Goal: Browse casually: Explore the website without a specific task or goal

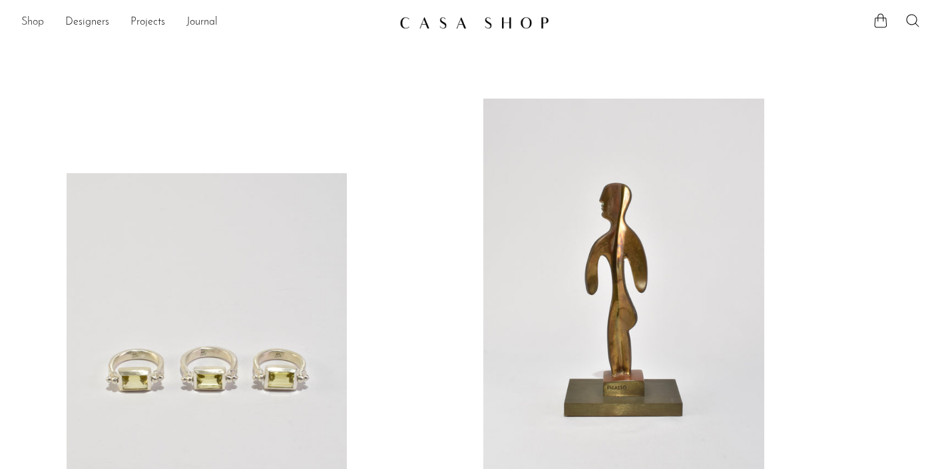
click at [40, 24] on link "Shop" at bounding box center [32, 22] width 23 height 17
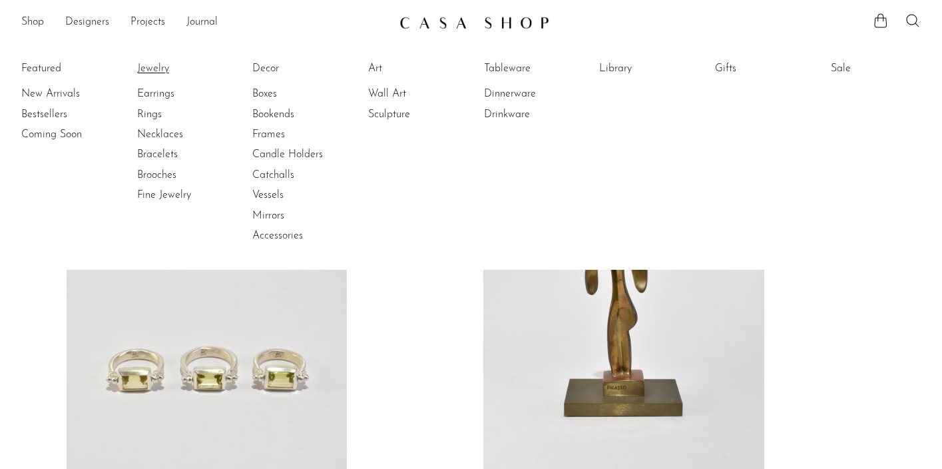
click at [152, 69] on link "Jewelry" at bounding box center [187, 68] width 100 height 15
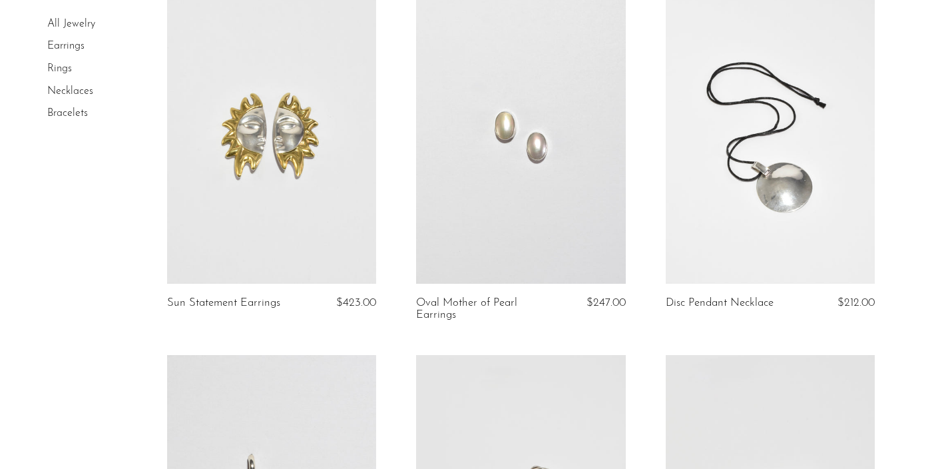
scroll to position [783, 0]
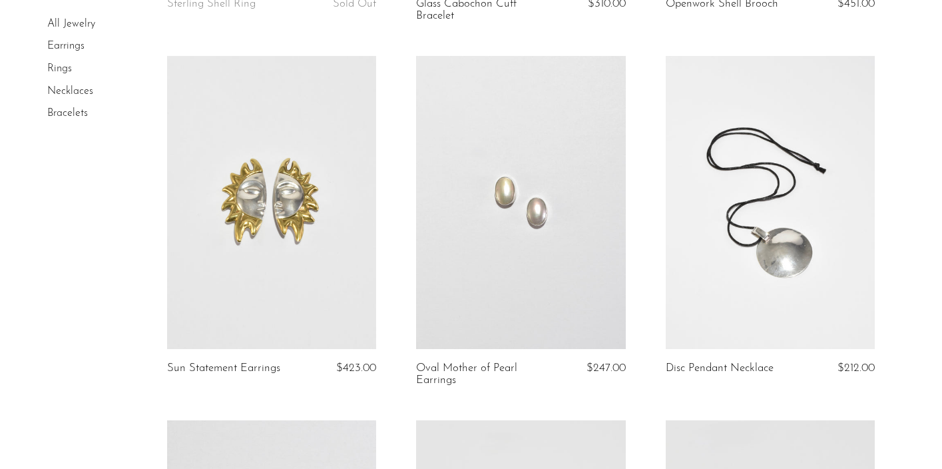
click at [817, 266] on link at bounding box center [770, 202] width 209 height 293
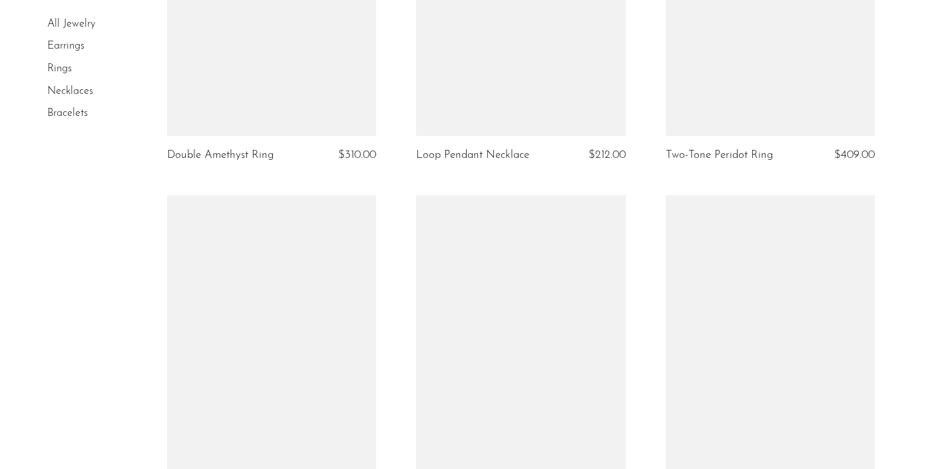
scroll to position [2163, 0]
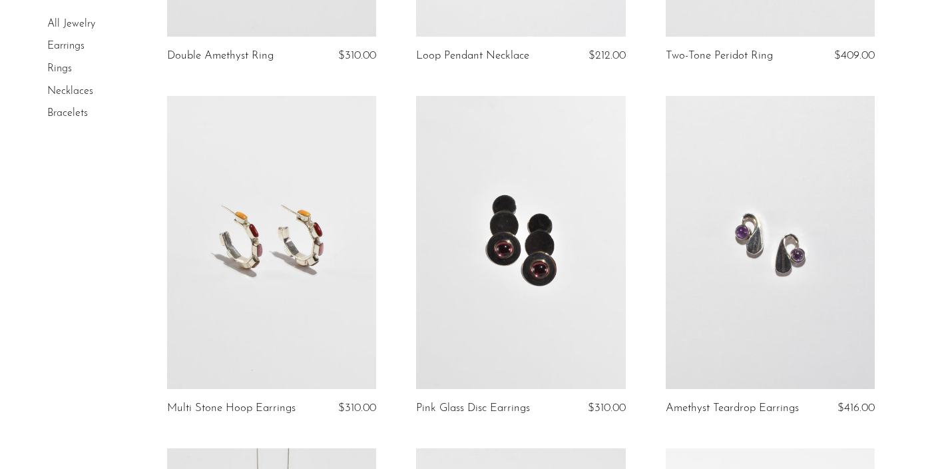
click at [312, 281] on link at bounding box center [271, 242] width 209 height 293
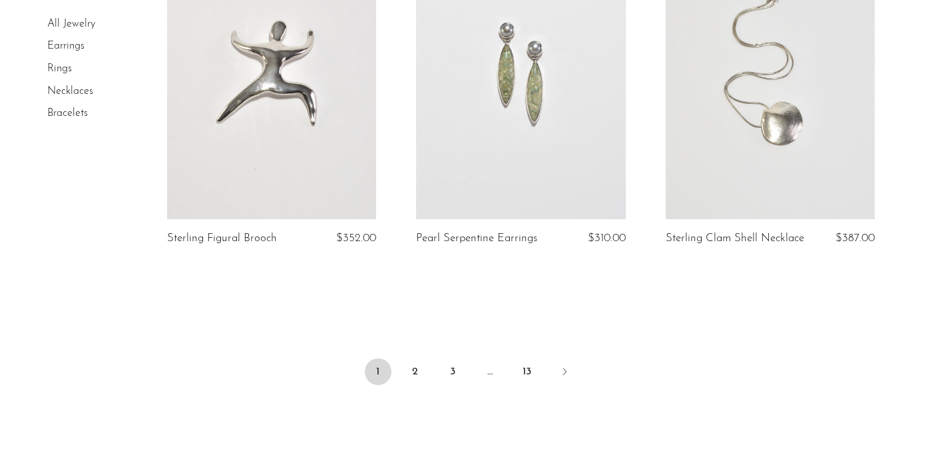
scroll to position [4224, 0]
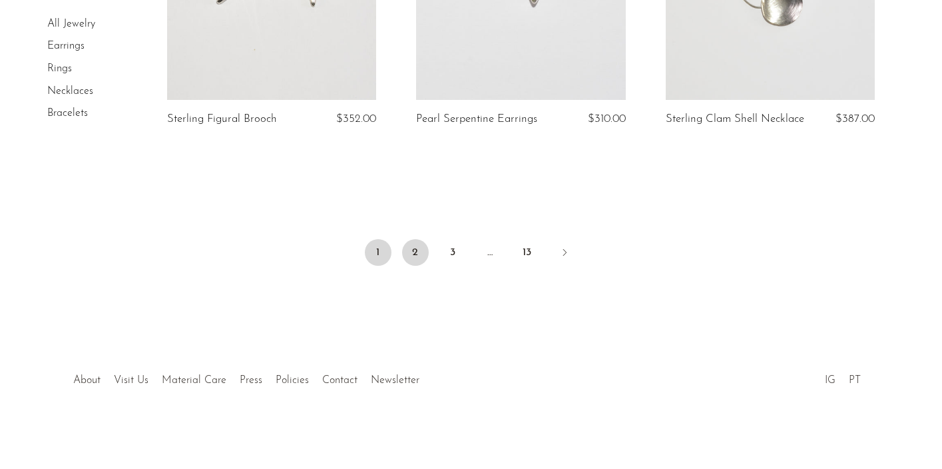
click at [417, 256] on link "2" at bounding box center [415, 252] width 27 height 27
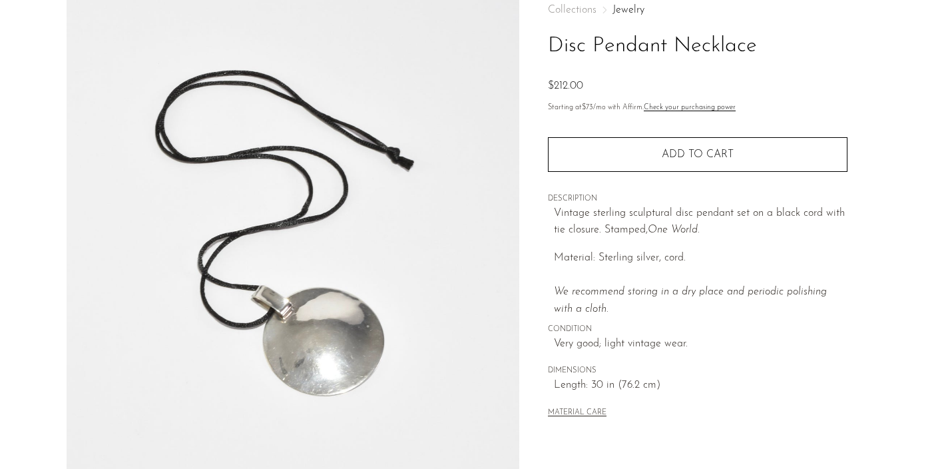
scroll to position [87, 0]
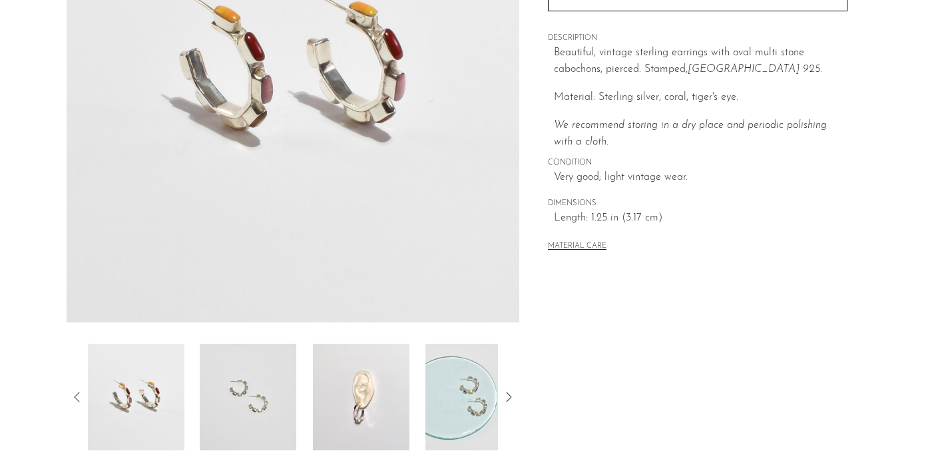
scroll to position [302, 0]
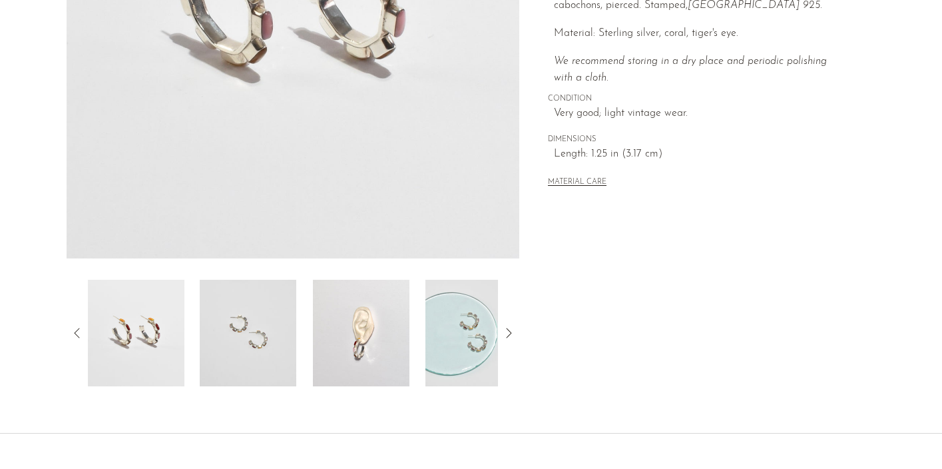
click at [362, 339] on img at bounding box center [361, 333] width 97 height 107
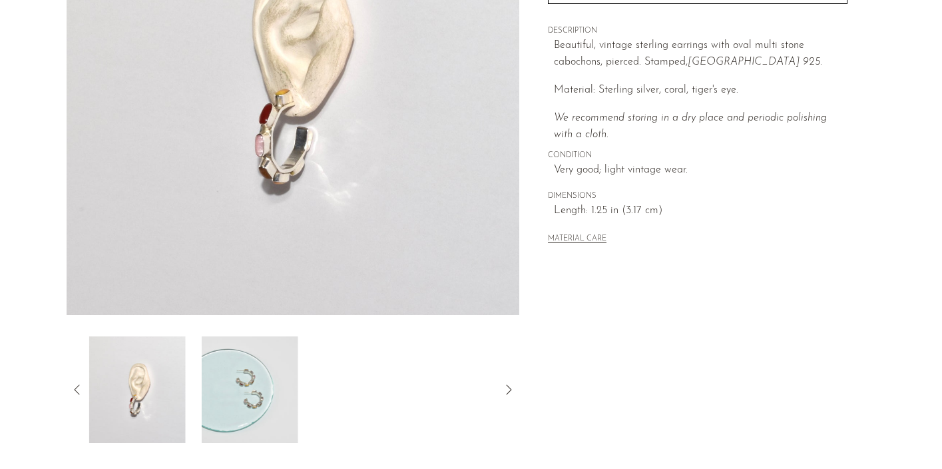
scroll to position [245, 0]
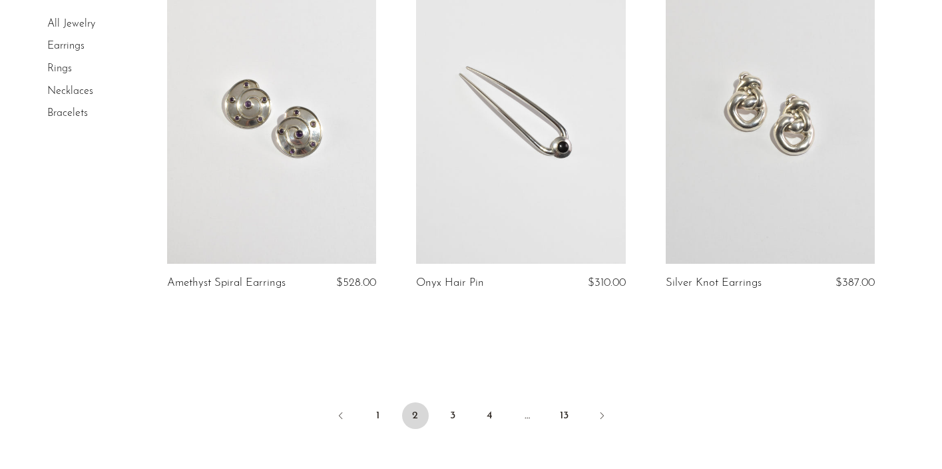
scroll to position [4073, 0]
click at [454, 416] on link "3" at bounding box center [452, 415] width 27 height 27
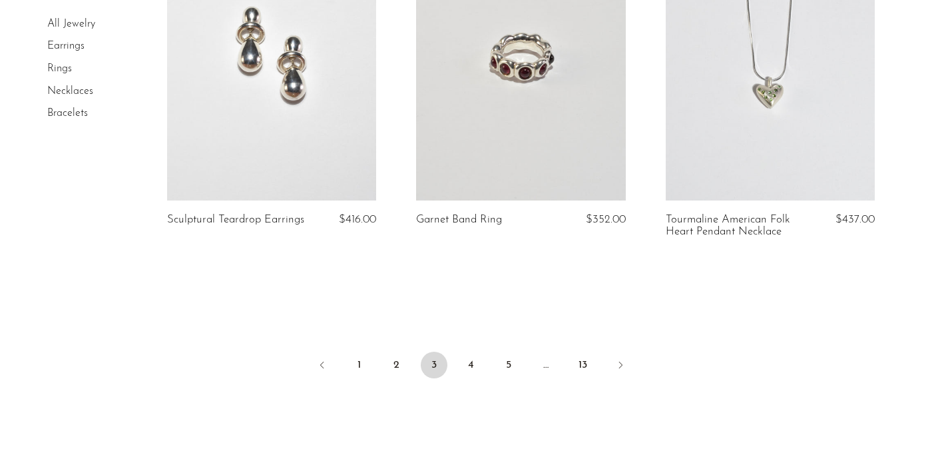
scroll to position [4301, 0]
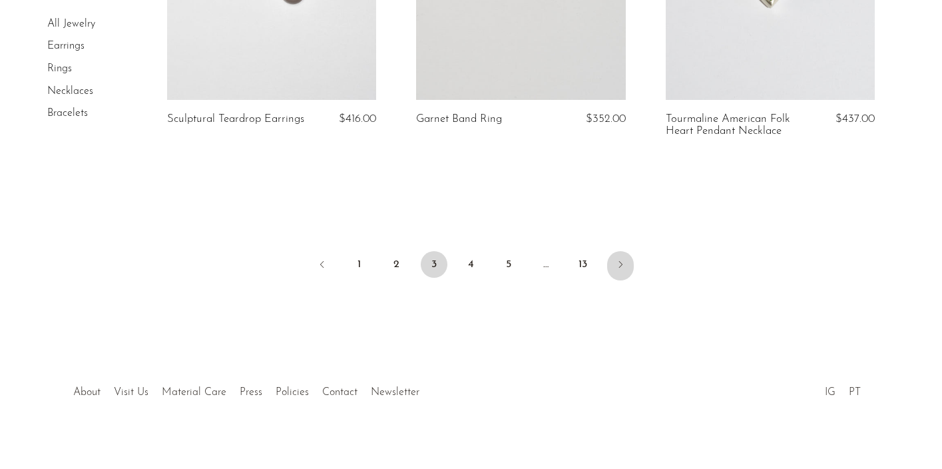
click at [619, 259] on icon "Next" at bounding box center [620, 264] width 11 height 11
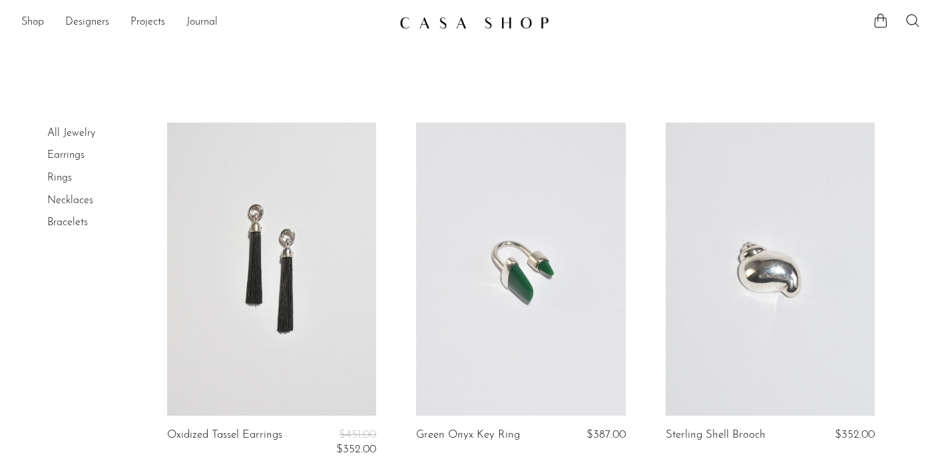
click at [318, 267] on link at bounding box center [271, 269] width 209 height 293
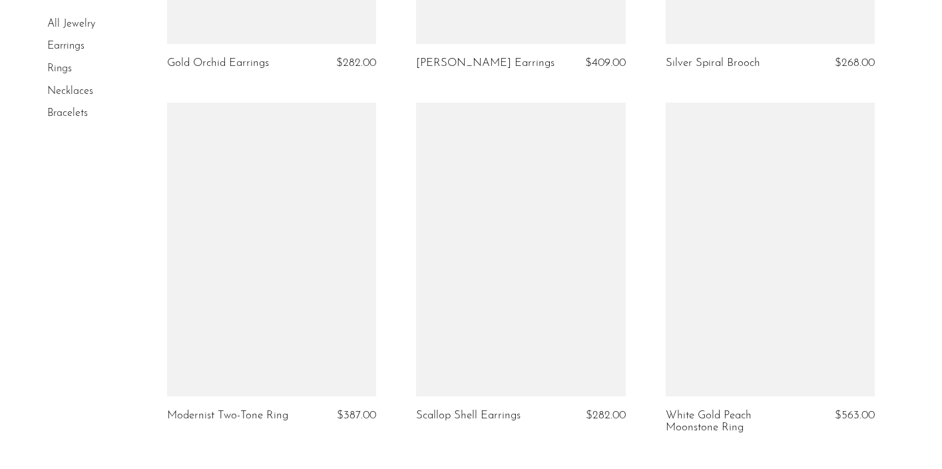
scroll to position [3999, 0]
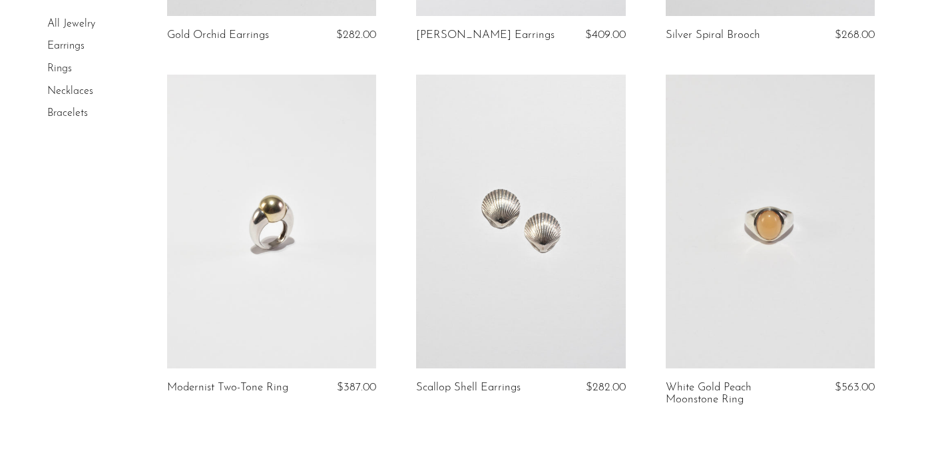
click at [322, 226] on link at bounding box center [271, 221] width 209 height 293
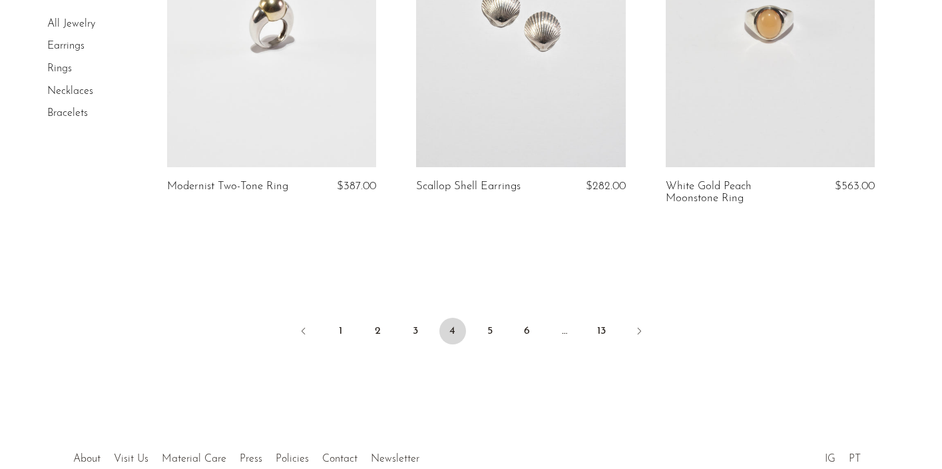
scroll to position [4245, 0]
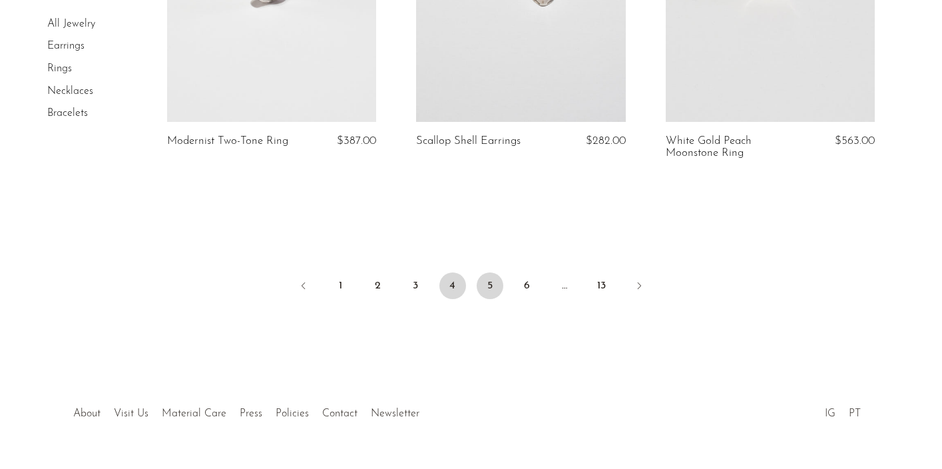
click at [495, 279] on link "5" at bounding box center [490, 285] width 27 height 27
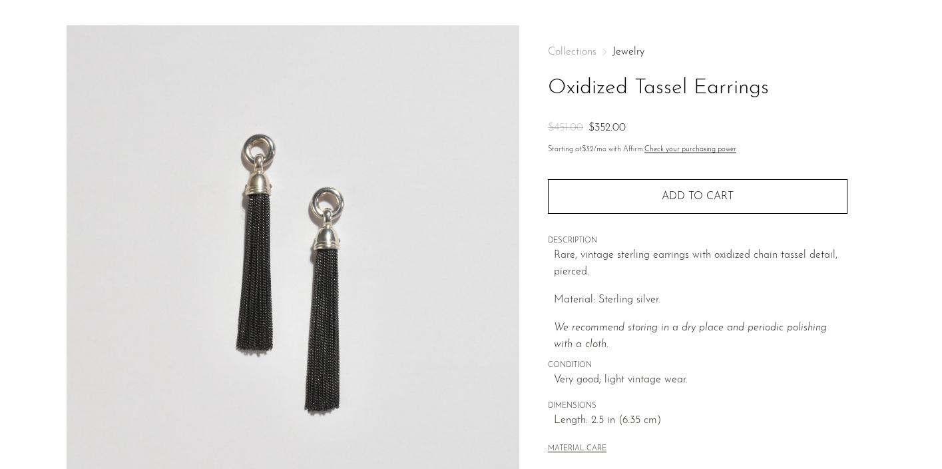
scroll to position [41, 0]
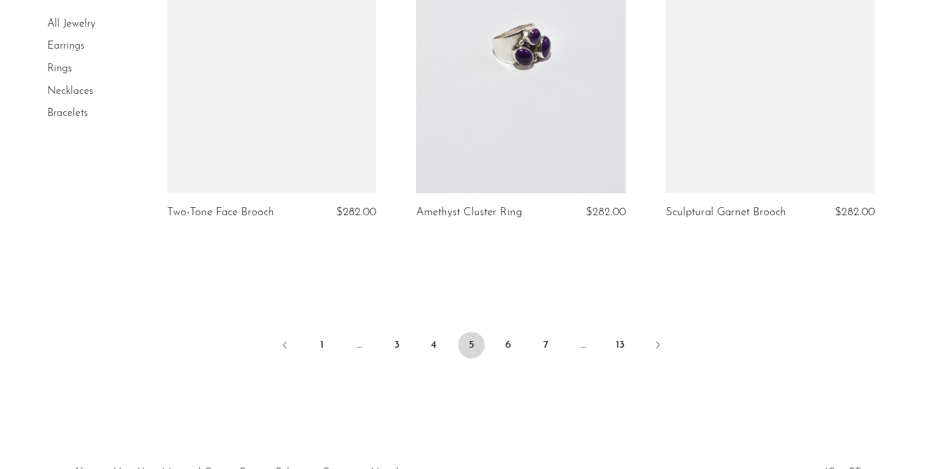
scroll to position [4297, 0]
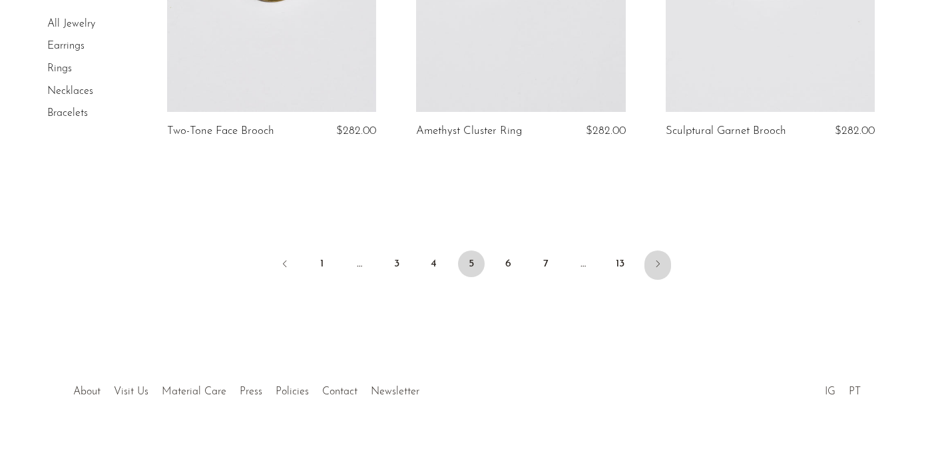
click at [650, 254] on link "Next" at bounding box center [657, 264] width 27 height 29
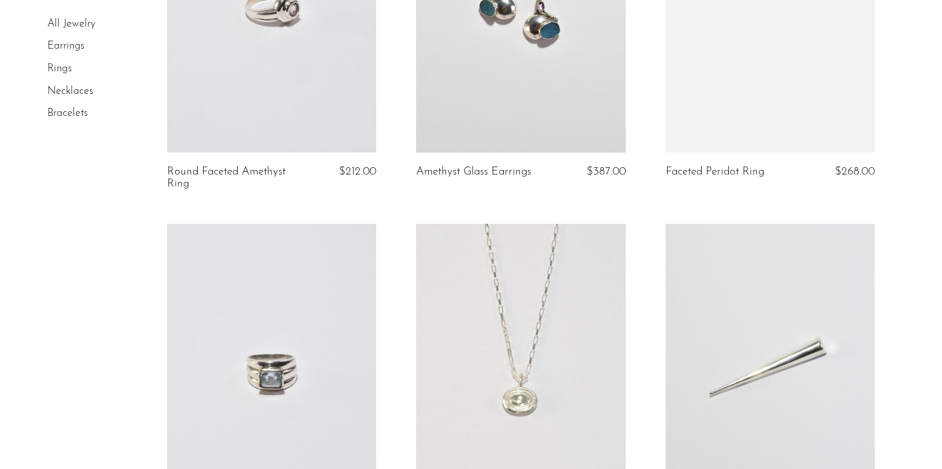
scroll to position [1109, 0]
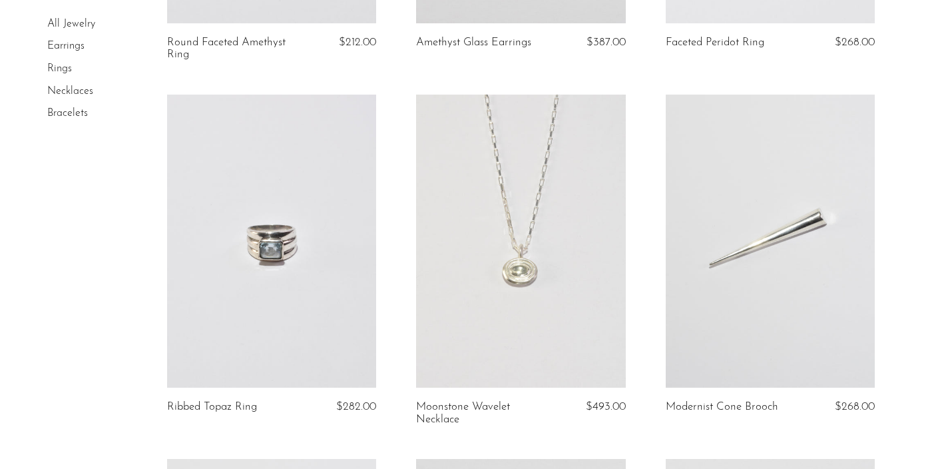
click at [806, 284] on link at bounding box center [770, 241] width 209 height 293
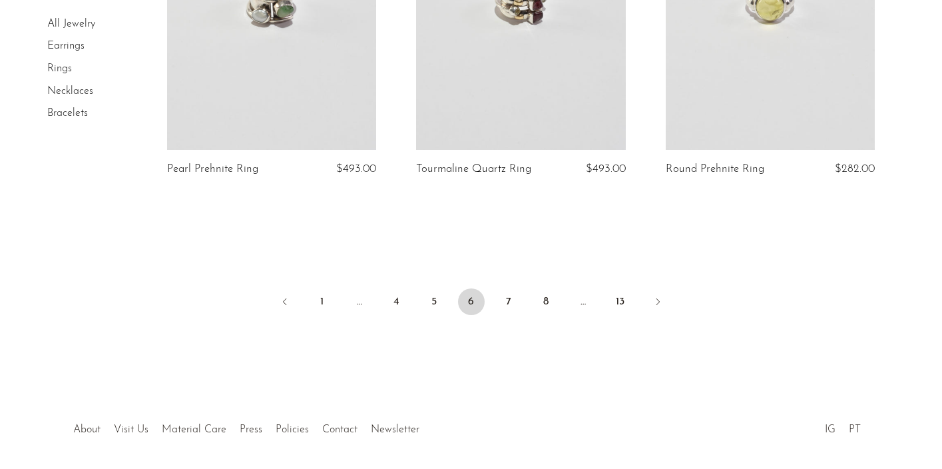
scroll to position [4222, 0]
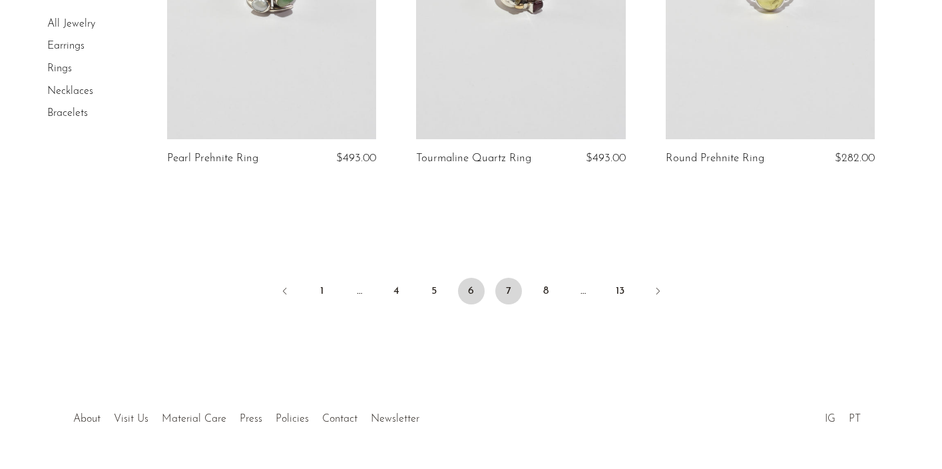
click at [511, 292] on link "7" at bounding box center [508, 291] width 27 height 27
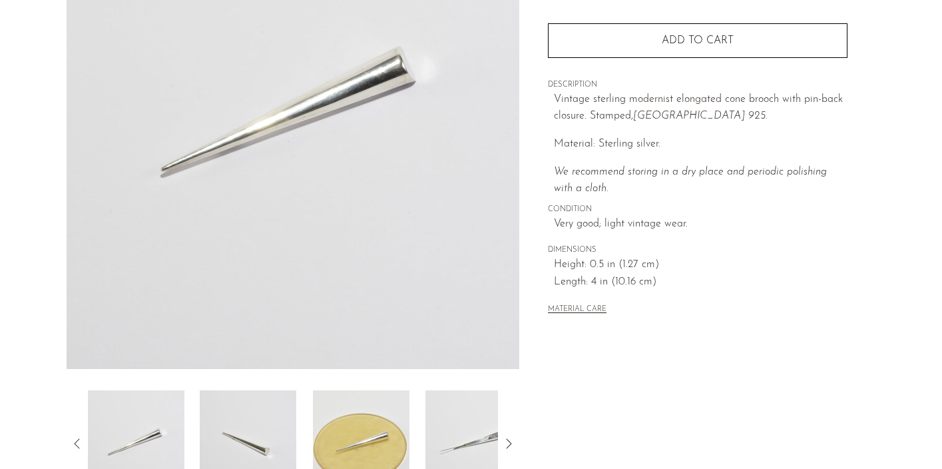
scroll to position [160, 0]
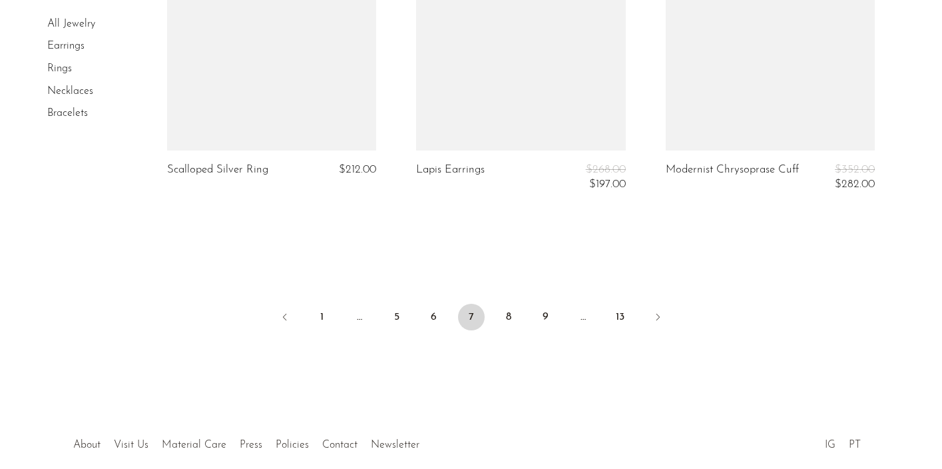
scroll to position [4284, 0]
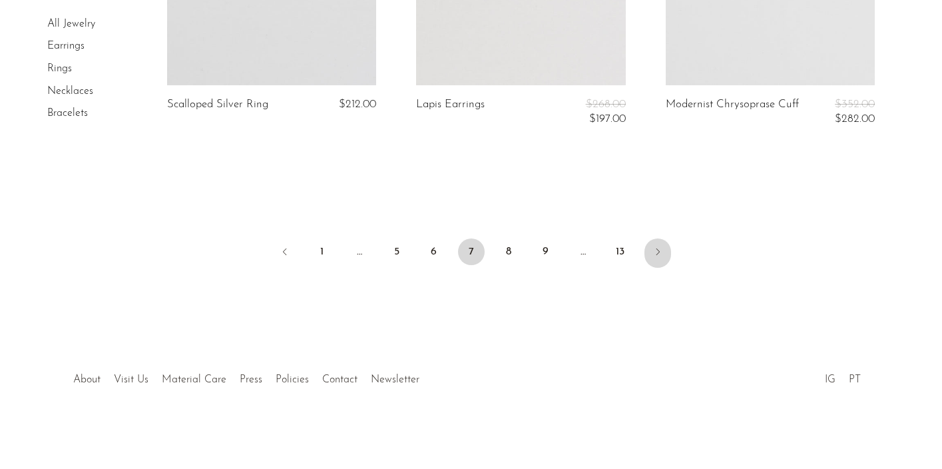
click at [658, 253] on icon "Next" at bounding box center [657, 251] width 11 height 11
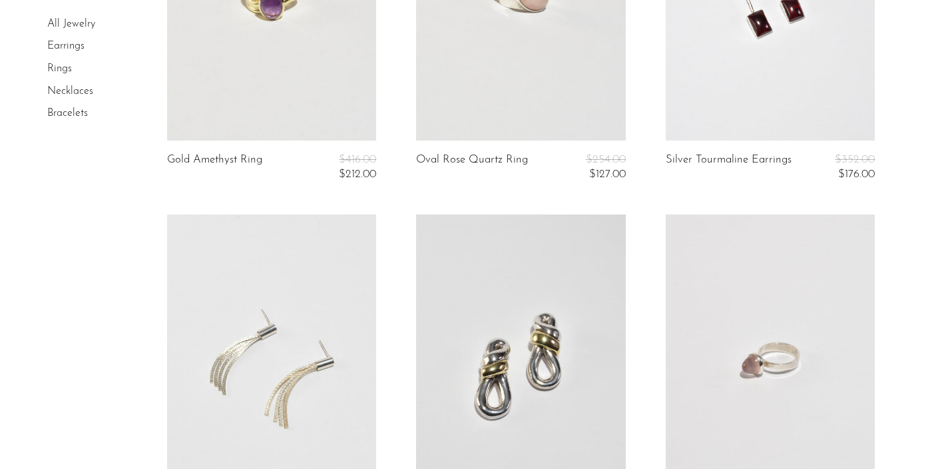
scroll to position [2201, 0]
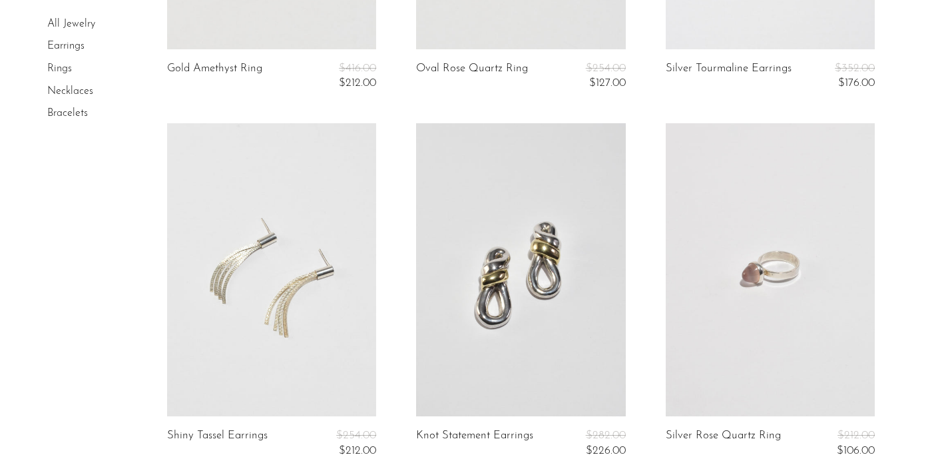
click at [290, 236] on link at bounding box center [271, 269] width 209 height 293
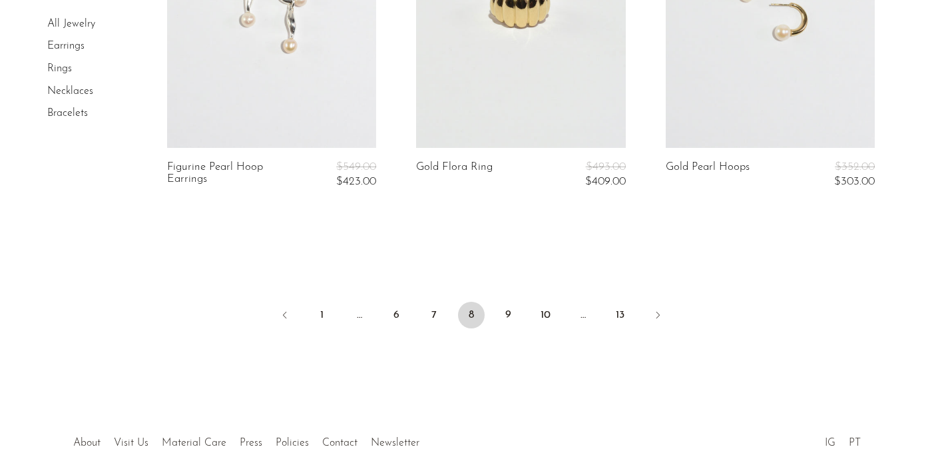
scroll to position [4367, 0]
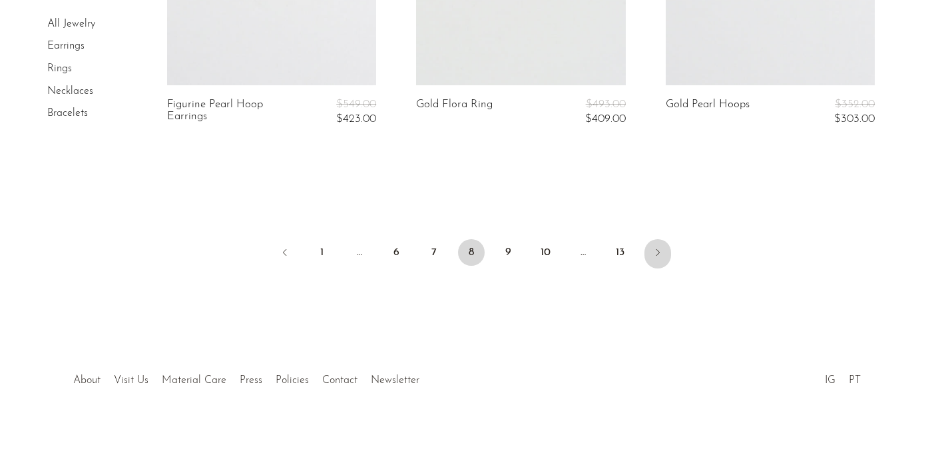
click at [658, 248] on icon "Next" at bounding box center [657, 252] width 11 height 11
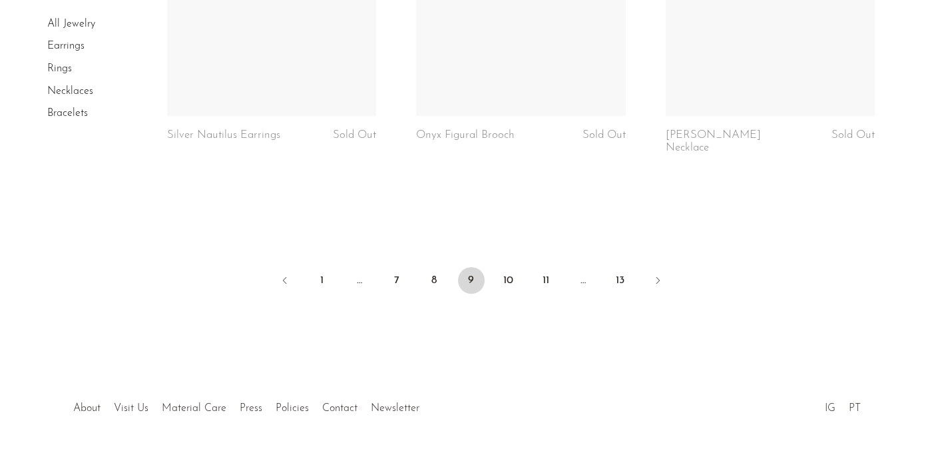
scroll to position [4294, 0]
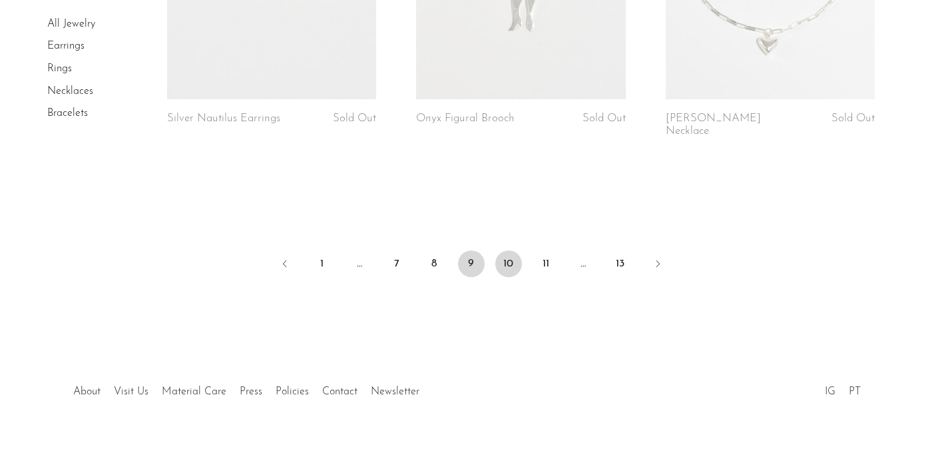
click at [507, 253] on link "10" at bounding box center [508, 263] width 27 height 27
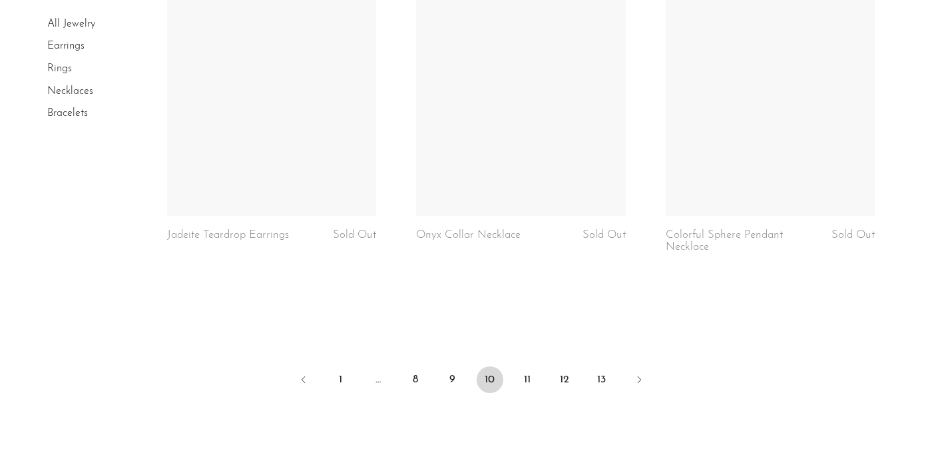
scroll to position [4190, 0]
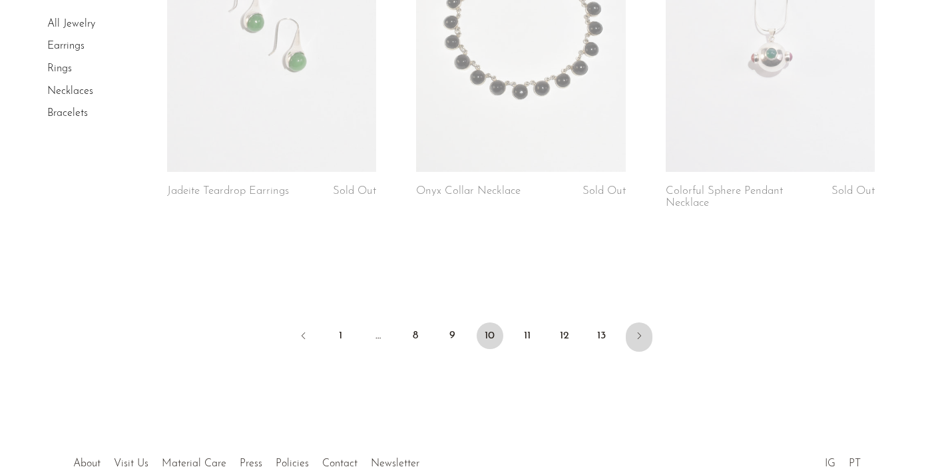
click at [638, 330] on icon "Next" at bounding box center [639, 335] width 11 height 11
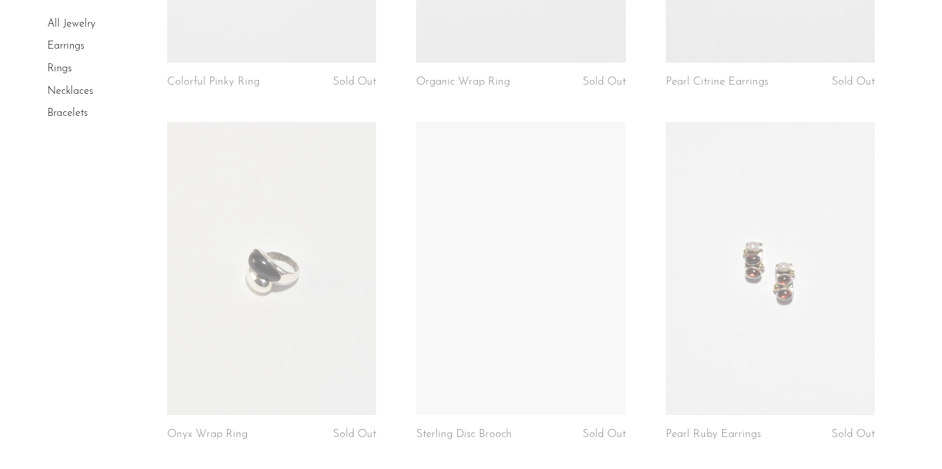
scroll to position [733, 0]
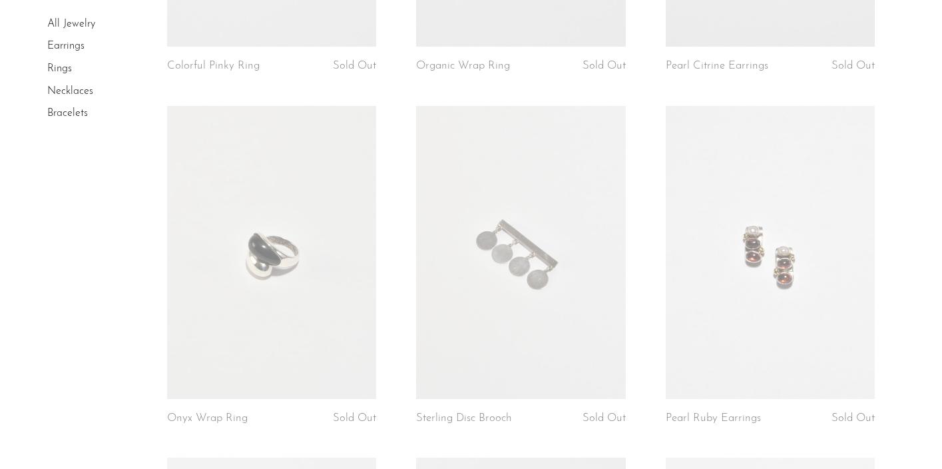
click at [529, 279] on link at bounding box center [520, 252] width 209 height 293
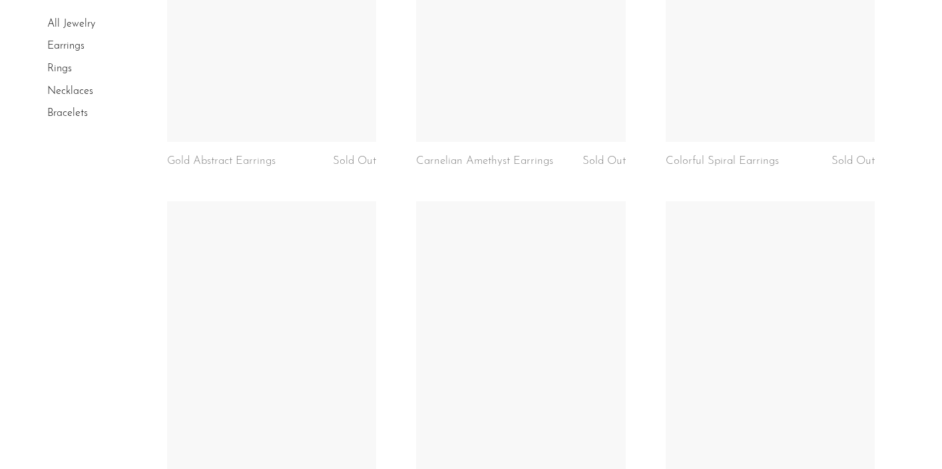
scroll to position [2816, 0]
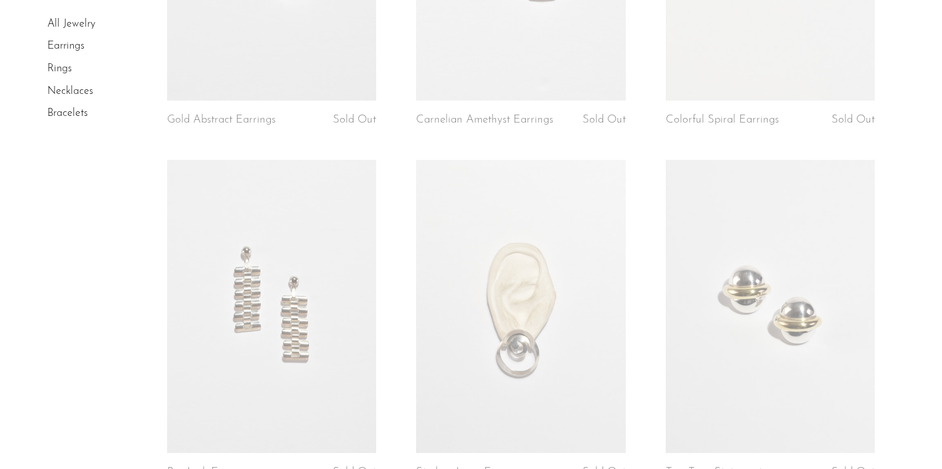
click at [293, 307] on link at bounding box center [271, 306] width 209 height 293
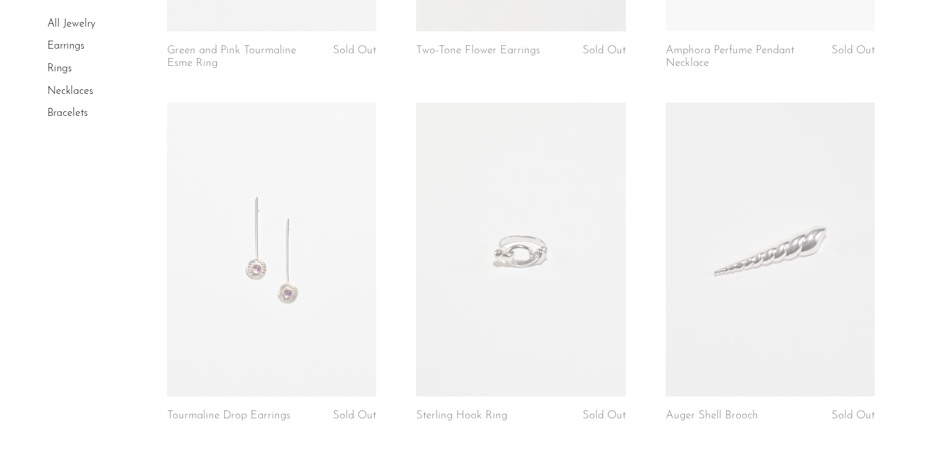
scroll to position [3971, 0]
click at [513, 223] on link at bounding box center [520, 243] width 209 height 293
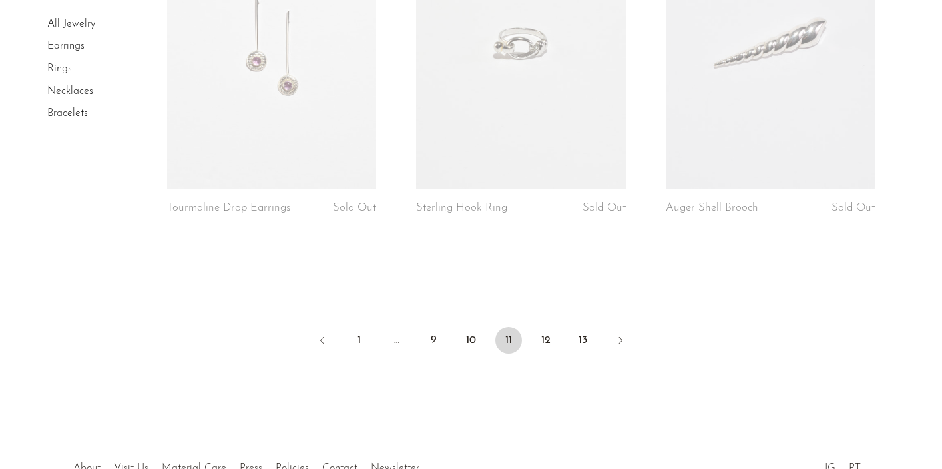
scroll to position [4238, 0]
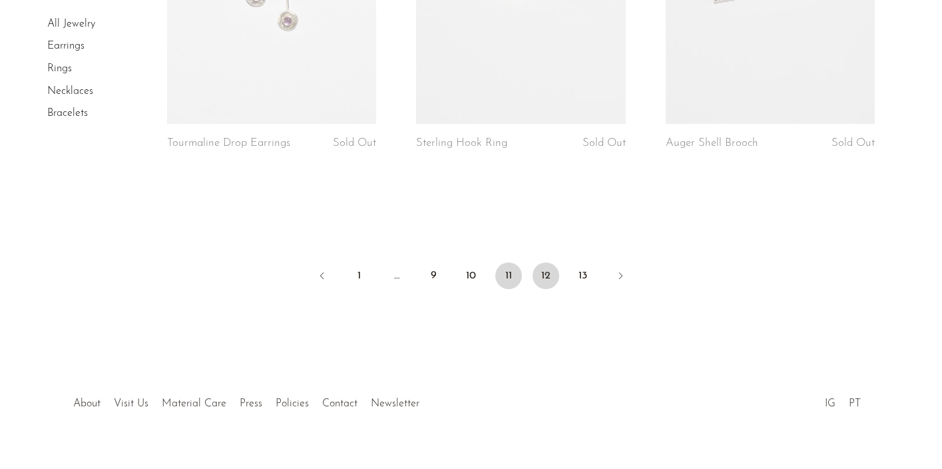
click at [549, 277] on link "12" at bounding box center [546, 275] width 27 height 27
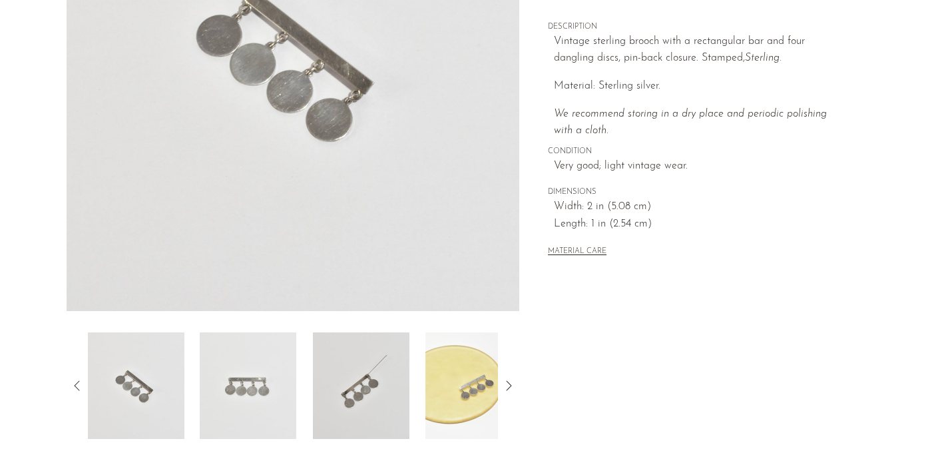
scroll to position [262, 0]
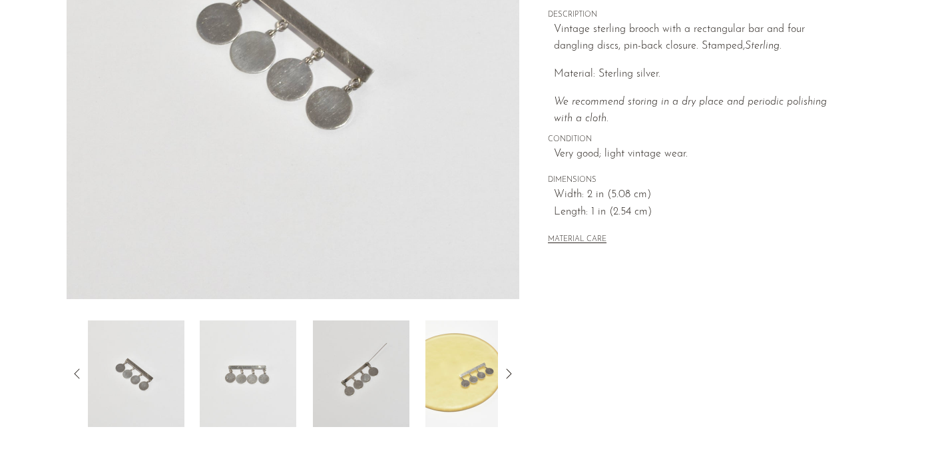
click at [387, 372] on img at bounding box center [361, 373] width 97 height 107
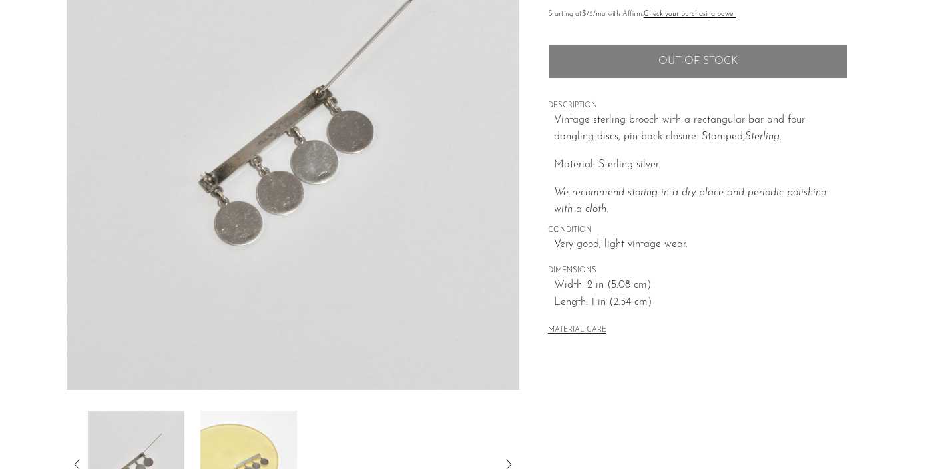
scroll to position [166, 0]
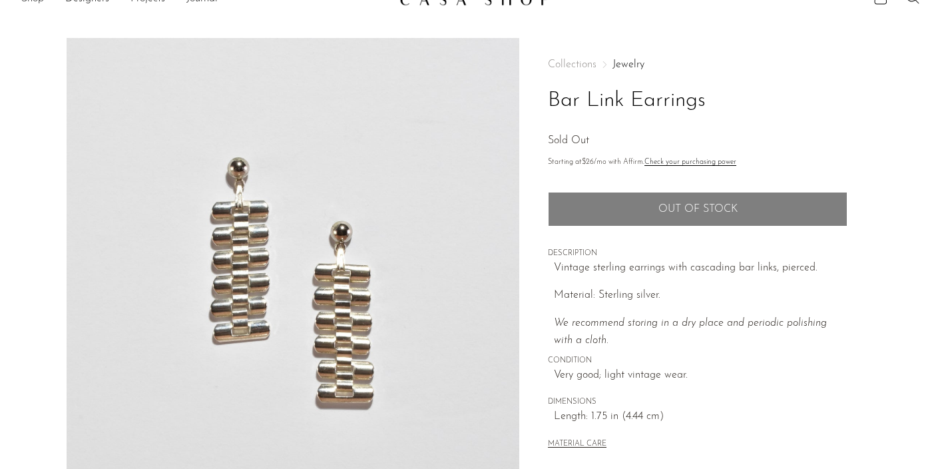
scroll to position [27, 0]
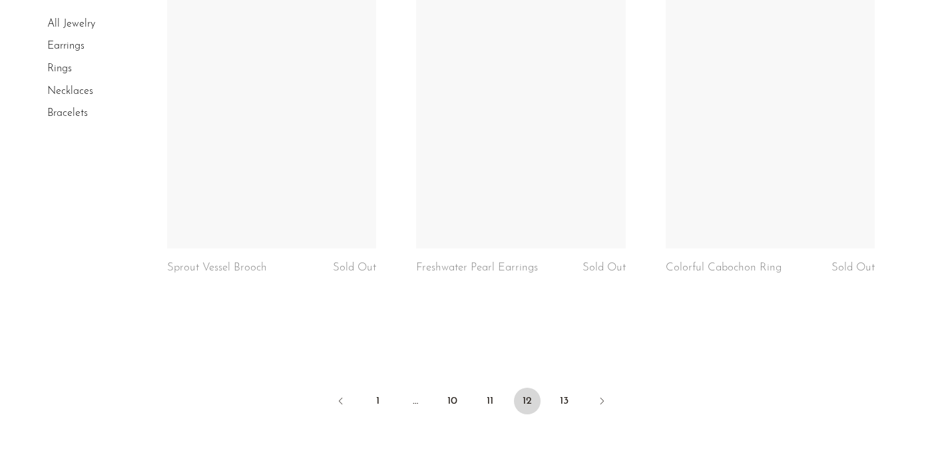
scroll to position [4164, 0]
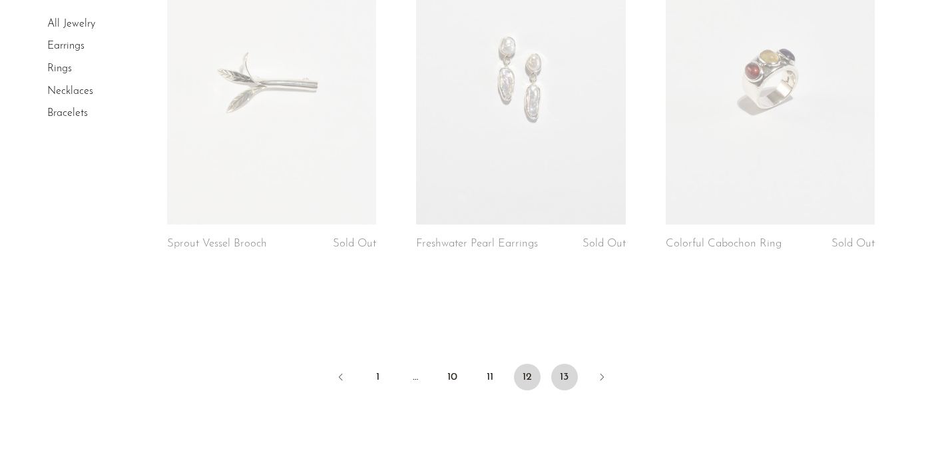
click at [564, 364] on link "13" at bounding box center [564, 377] width 27 height 27
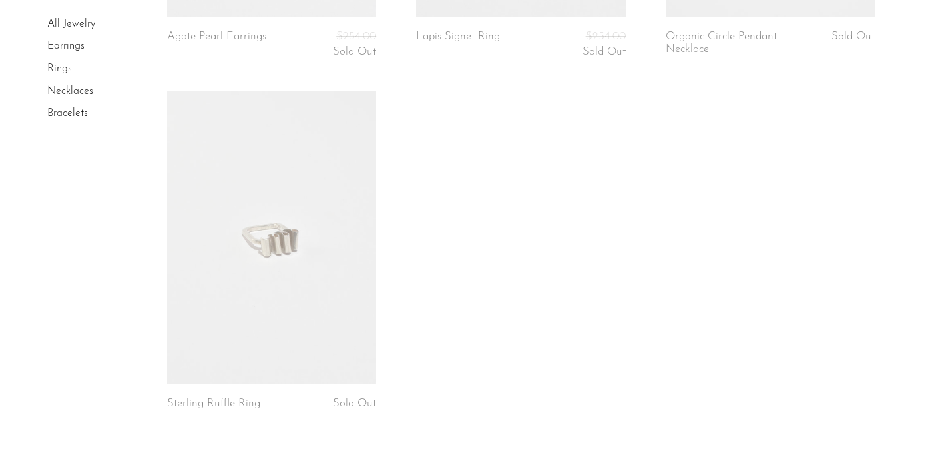
scroll to position [1858, 0]
